Goal: Communication & Community: Answer question/provide support

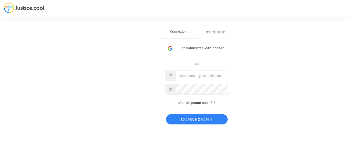
type input "laurence.brito@sfr.fr"
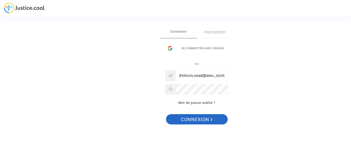
click at [205, 122] on span "Connexion" at bounding box center [197, 119] width 32 height 11
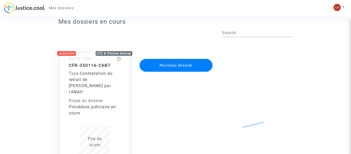
scroll to position [14, 0]
click at [111, 52] on div "LFC & Pitcher Avocat" at bounding box center [114, 53] width 37 height 5
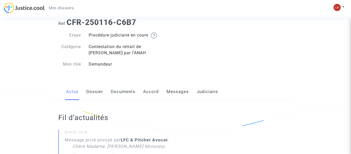
scroll to position [12, 0]
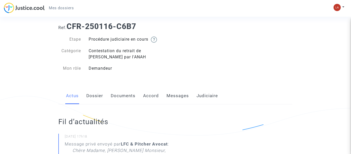
click at [173, 98] on link "Messages" at bounding box center [178, 95] width 22 height 17
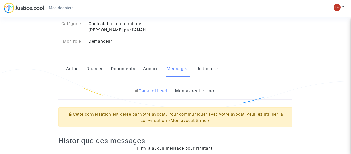
scroll to position [47, 0]
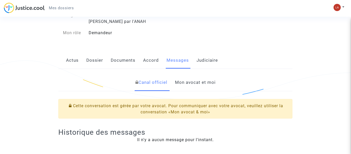
click at [200, 81] on link "Mon avocat et moi" at bounding box center [195, 82] width 41 height 17
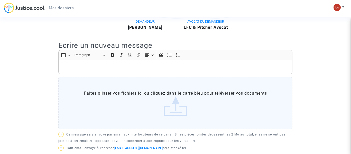
scroll to position [122, 0]
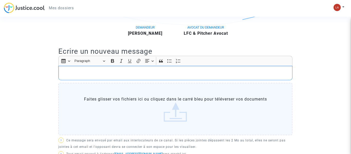
click at [137, 70] on p "Rich Text Editor, main" at bounding box center [175, 73] width 229 height 6
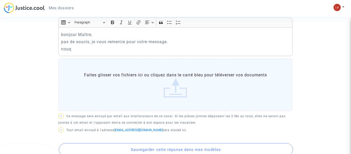
scroll to position [114, 0]
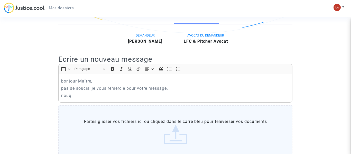
click at [100, 95] on p "nouq" at bounding box center [175, 95] width 229 height 6
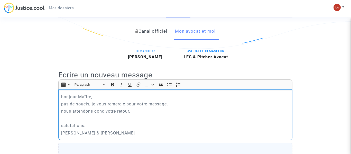
scroll to position [94, 0]
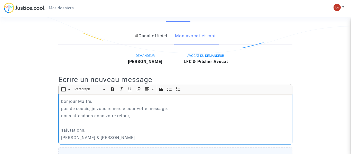
click at [64, 109] on p "pas de soucis, je vous remercie pour votre message." at bounding box center [175, 108] width 229 height 6
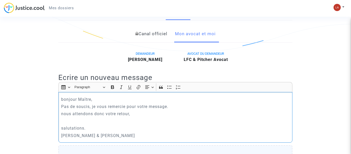
scroll to position [96, 0]
click at [64, 114] on p "nous attendons donc votre retour," at bounding box center [175, 113] width 229 height 6
click at [63, 127] on p "salutations." at bounding box center [175, 128] width 229 height 6
click at [134, 113] on p "Nous attendons donc votre retour," at bounding box center [175, 113] width 229 height 6
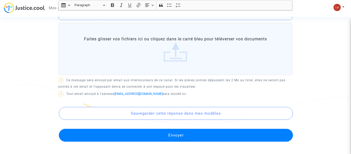
scroll to position [224, 0]
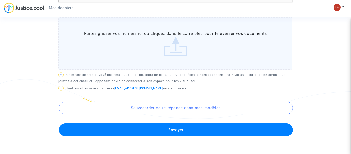
click at [197, 129] on button "Envoyer" at bounding box center [176, 129] width 234 height 13
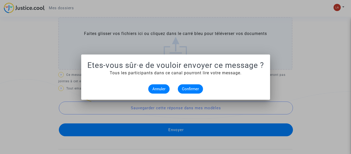
scroll to position [0, 0]
click at [188, 89] on span "Confirmer" at bounding box center [190, 89] width 17 height 5
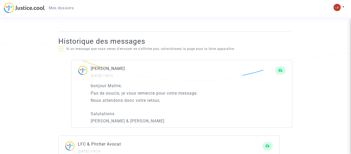
scroll to position [258, 0]
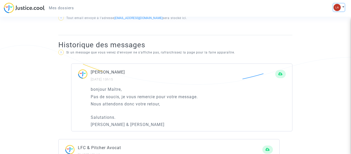
click at [339, 7] on img at bounding box center [337, 7] width 7 height 7
click at [327, 34] on link "Déconnexion" at bounding box center [324, 35] width 41 height 8
